Goal: Transaction & Acquisition: Purchase product/service

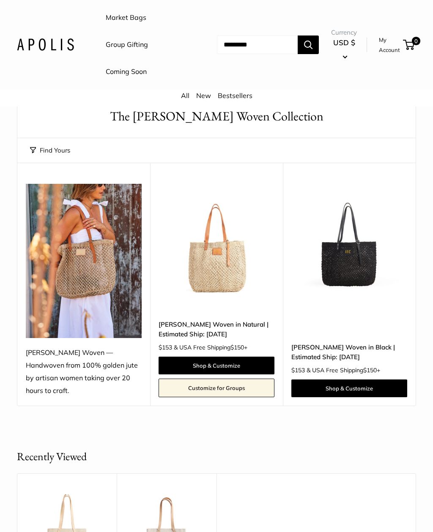
scroll to position [29, 0]
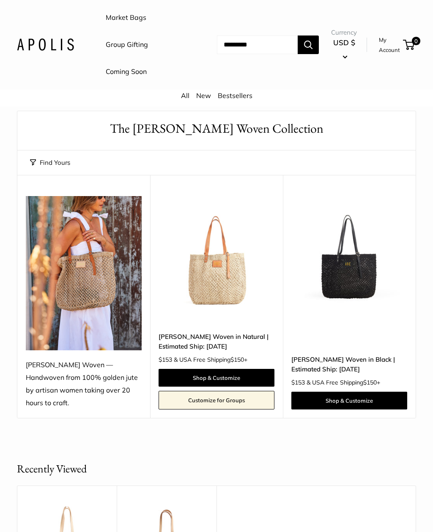
click at [238, 369] on link "Shop & Customize" at bounding box center [216, 378] width 116 height 18
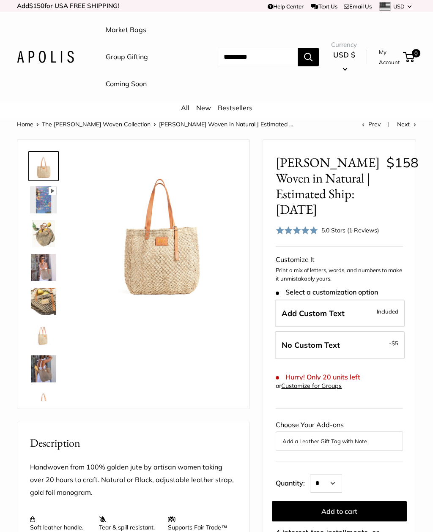
click at [179, 253] on img at bounding box center [161, 229] width 152 height 152
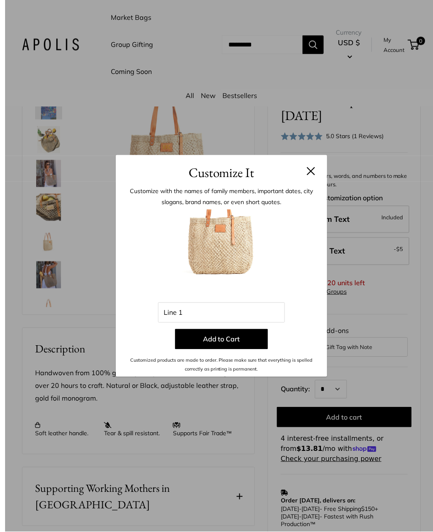
scroll to position [94, 0]
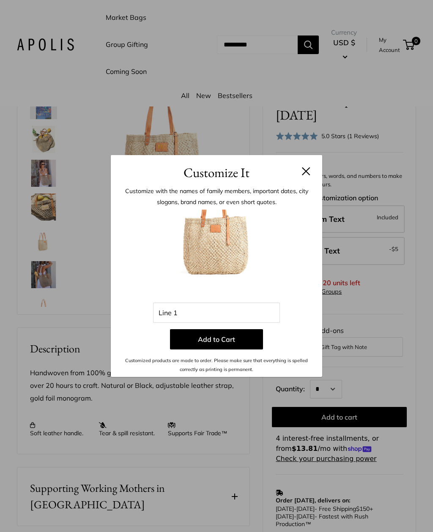
click at [302, 173] on button at bounding box center [306, 171] width 8 height 8
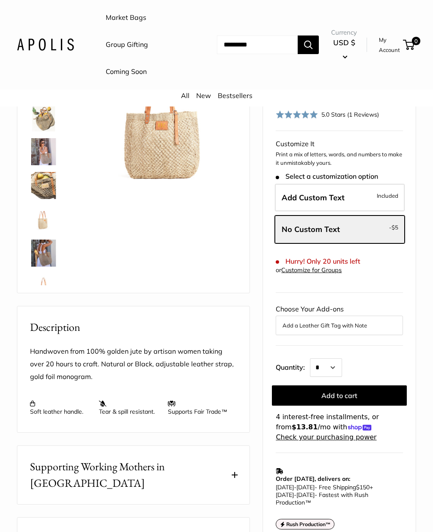
scroll to position [120, 0]
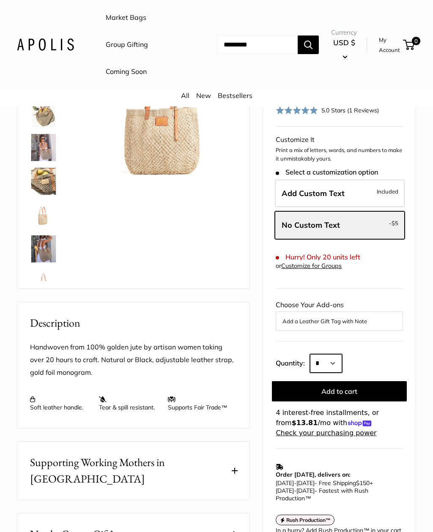
click at [337, 362] on select "* * * * * * * * * *** *** *** *** *** *** *** *** *** *** *** *** *** *** *** *…" at bounding box center [326, 363] width 32 height 19
select select "*"
click at [365, 386] on button "Add to cart" at bounding box center [339, 391] width 135 height 20
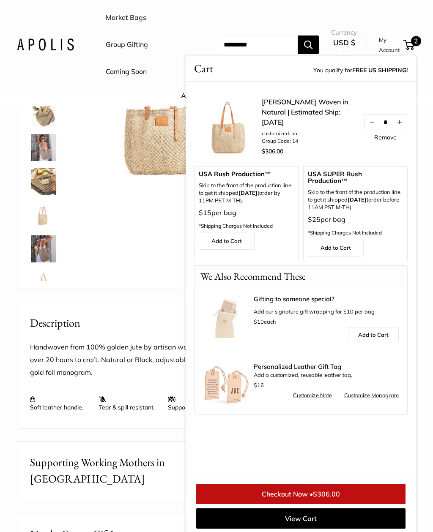
click at [142, 250] on div "Pause Play % buffered 00:00 Unmute Mute Exit fullscreen Enter fullscreen Play" at bounding box center [133, 154] width 211 height 252
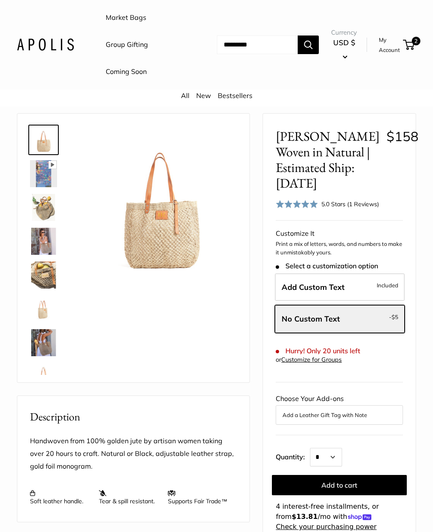
scroll to position [26, 0]
click at [350, 286] on label "Add Custom Text Included" at bounding box center [340, 288] width 130 height 28
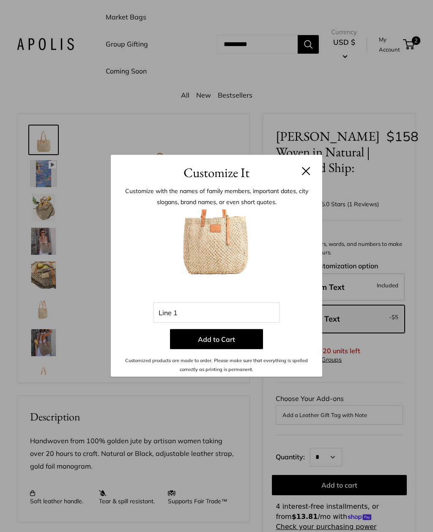
scroll to position [26, 0]
click at [42, 280] on div "Customize It Customize with the names of family members, important dates, city …" at bounding box center [216, 266] width 433 height 532
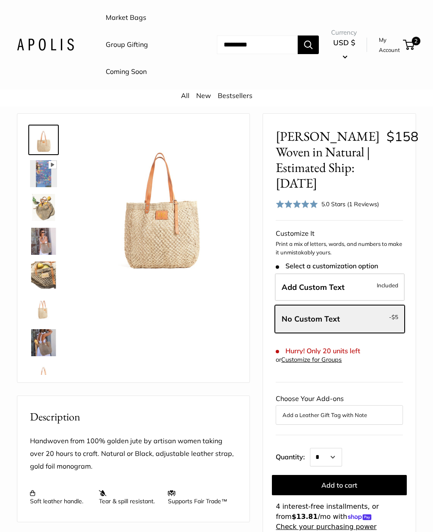
click at [45, 278] on img at bounding box center [43, 275] width 27 height 27
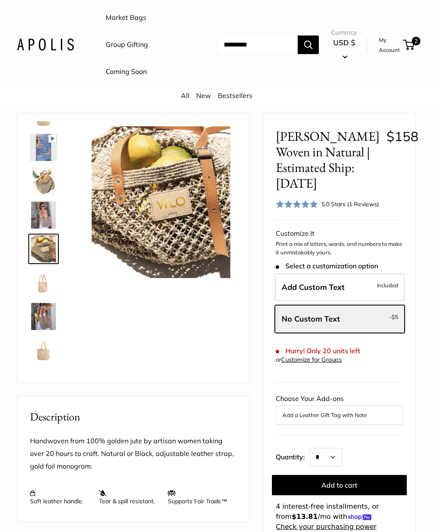
click at [47, 317] on img at bounding box center [43, 316] width 27 height 27
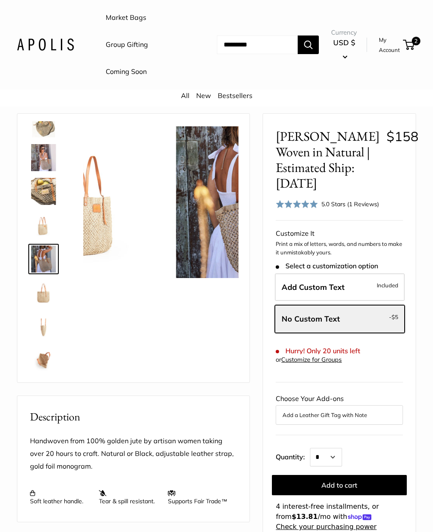
scroll to position [94, 0]
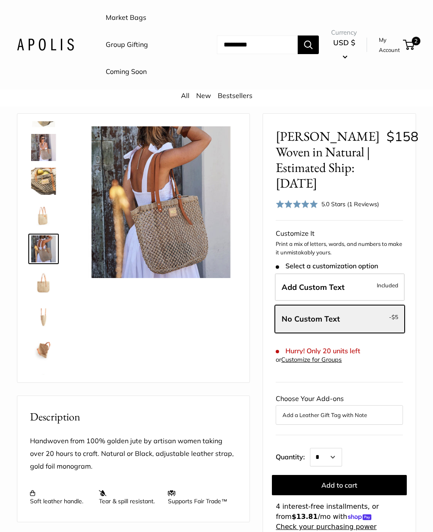
click at [47, 180] on img at bounding box center [43, 181] width 27 height 27
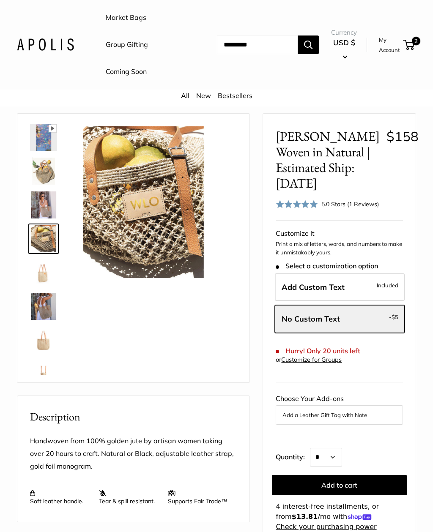
scroll to position [26, 0]
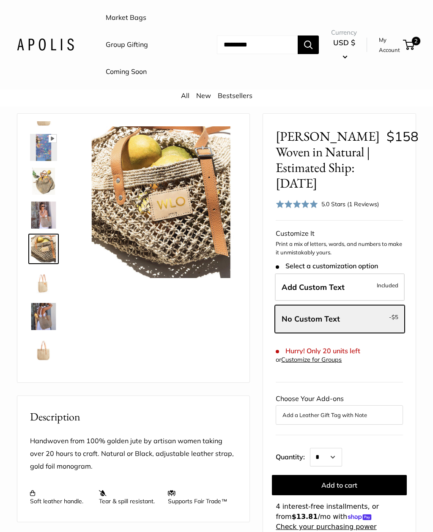
click at [45, 251] on img at bounding box center [43, 248] width 27 height 27
click at [50, 253] on img at bounding box center [43, 248] width 27 height 27
click at [346, 287] on label "Add Custom Text Included" at bounding box center [340, 287] width 130 height 28
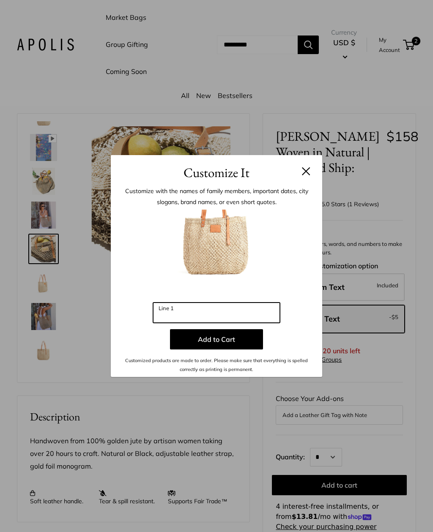
click at [216, 323] on input "Line 1" at bounding box center [216, 313] width 127 height 20
type input "*"
click at [299, 183] on h3 "Customize It" at bounding box center [216, 173] width 186 height 20
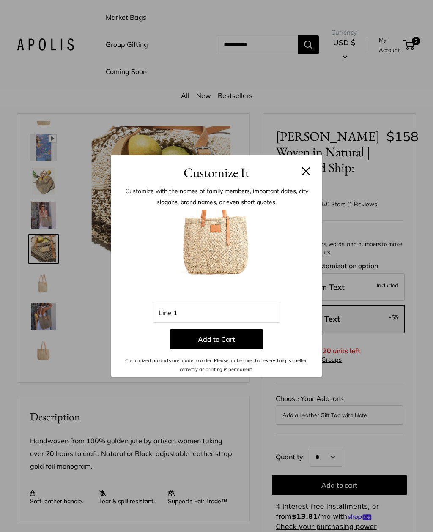
click at [306, 175] on button at bounding box center [306, 171] width 8 height 8
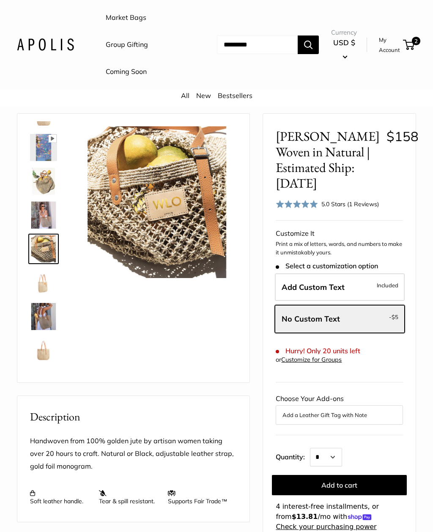
scroll to position [0, 0]
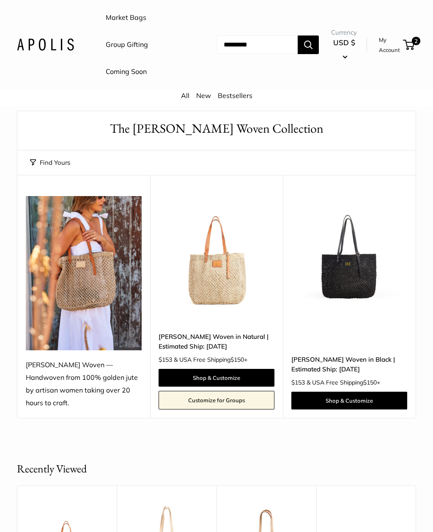
click at [368, 277] on img at bounding box center [349, 254] width 116 height 116
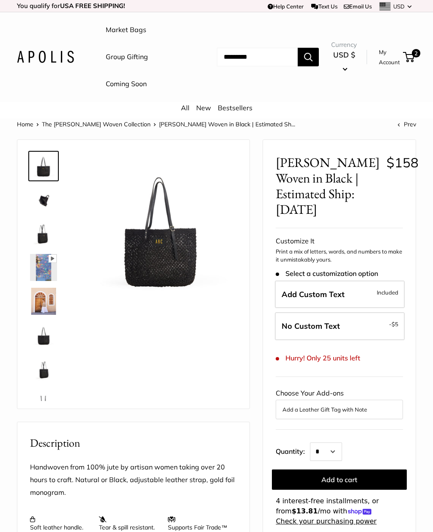
click at [46, 204] on img at bounding box center [43, 199] width 27 height 27
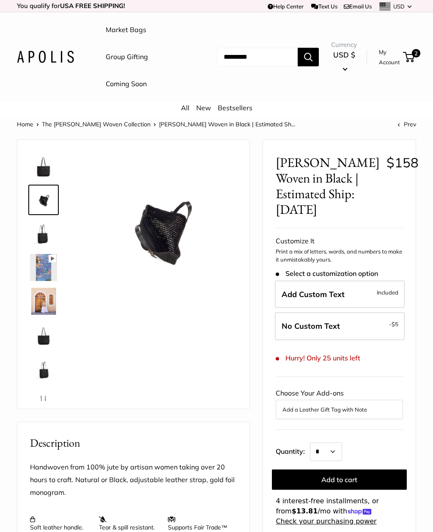
click at [47, 238] on img at bounding box center [43, 233] width 27 height 27
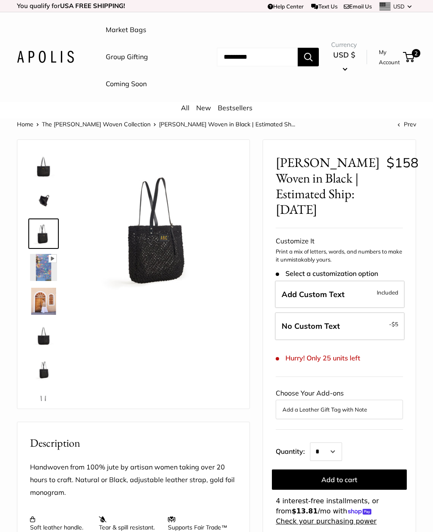
click at [47, 327] on img at bounding box center [43, 335] width 27 height 27
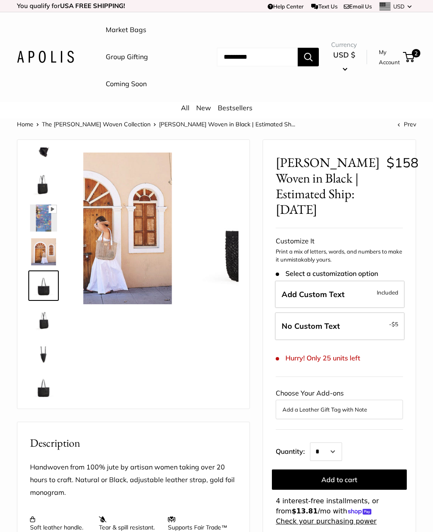
scroll to position [54, 0]
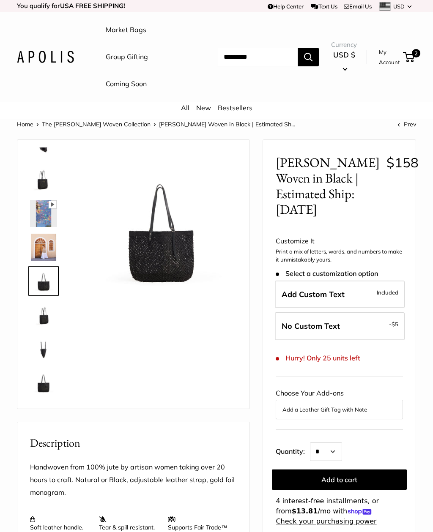
click at [414, 57] on span "2" at bounding box center [416, 53] width 8 height 8
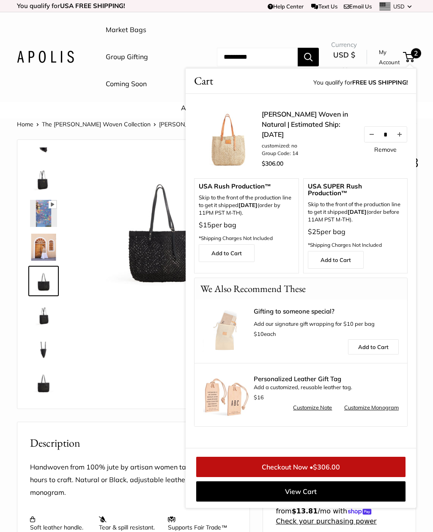
click at [350, 461] on link "Checkout Now • $306.00" at bounding box center [300, 467] width 209 height 20
